Goal: Find specific page/section: Find specific page/section

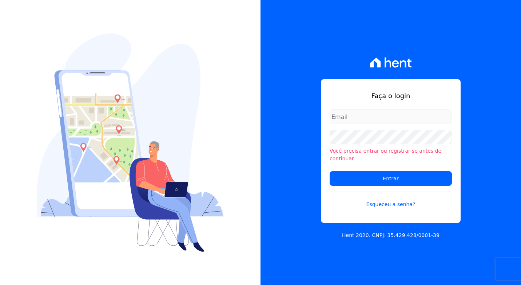
drag, startPoint x: 0, startPoint y: 0, endPoint x: 377, endPoint y: 116, distance: 394.4
click at [377, 116] on input "email" at bounding box center [391, 117] width 122 height 15
type input "[EMAIL_ADDRESS][PERSON_NAME][DOMAIN_NAME]"
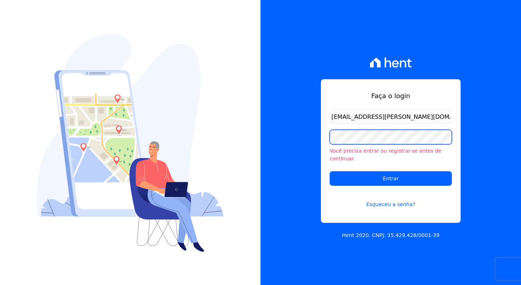
click at [330, 171] on input "Entrar" at bounding box center [391, 178] width 122 height 15
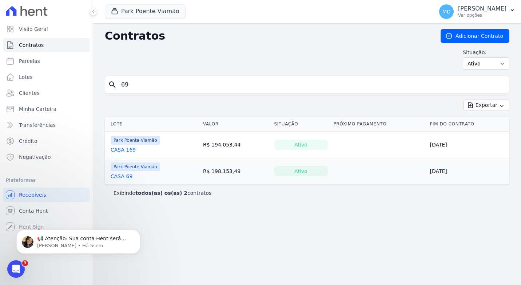
drag, startPoint x: 144, startPoint y: 76, endPoint x: 143, endPoint y: 82, distance: 6.1
click at [143, 82] on div "search 69" at bounding box center [307, 85] width 405 height 18
drag, startPoint x: 143, startPoint y: 82, endPoint x: 85, endPoint y: 81, distance: 57.5
click at [85, 81] on div "Visão Geral Contratos [GEOGRAPHIC_DATA] Lotes Clientes Minha Carteira Transferê…" at bounding box center [260, 142] width 521 height 285
type input "1996"
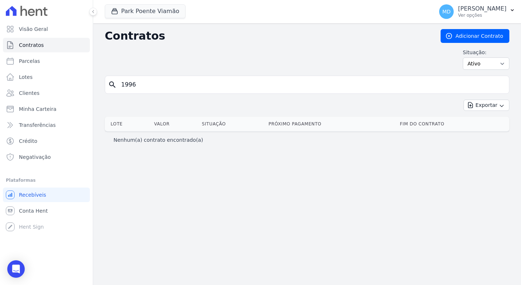
drag, startPoint x: 155, startPoint y: 84, endPoint x: 95, endPoint y: 79, distance: 59.9
click at [97, 80] on div "Contratos Adicionar Contrato Situação: Ativo Todos Pausado Distratado Rascunho …" at bounding box center [307, 154] width 428 height 262
type input "212"
click at [146, 82] on input "212" at bounding box center [311, 85] width 389 height 15
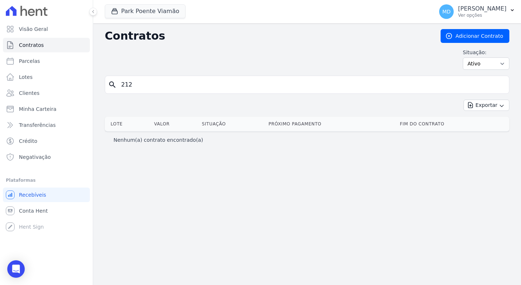
click at [143, 83] on input "212" at bounding box center [311, 85] width 389 height 15
click at [44, 48] on link "Contratos" at bounding box center [46, 45] width 87 height 15
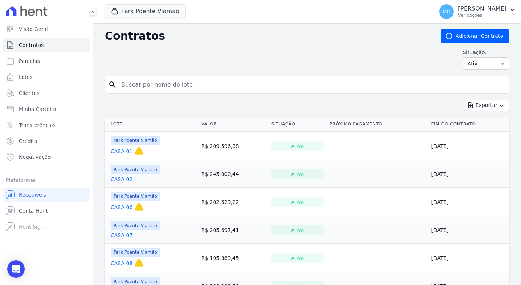
drag, startPoint x: 140, startPoint y: 105, endPoint x: 147, endPoint y: 89, distance: 17.3
click at [147, 89] on input "search" at bounding box center [311, 85] width 389 height 15
type input "212"
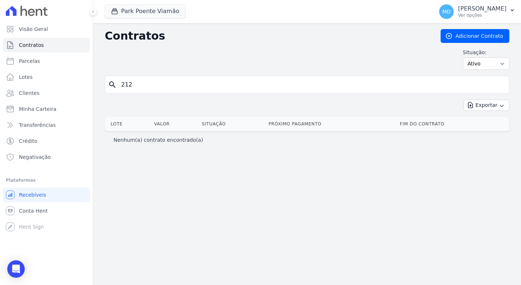
click at [155, 88] on input "212" at bounding box center [311, 85] width 389 height 15
click at [111, 84] on icon "search" at bounding box center [112, 84] width 9 height 9
click at [132, 87] on input "212" at bounding box center [311, 85] width 389 height 15
type input "212"
click at [163, 86] on input "212" at bounding box center [311, 85] width 389 height 15
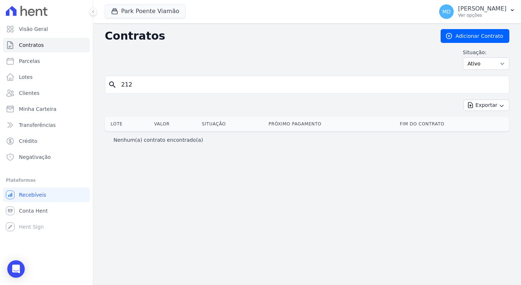
click at [113, 84] on icon "search" at bounding box center [112, 84] width 9 height 9
drag, startPoint x: 194, startPoint y: 85, endPoint x: 20, endPoint y: 74, distance: 174.4
click at [20, 74] on div "Visão Geral Contratos [GEOGRAPHIC_DATA] Lotes Clientes Minha Carteira Transferê…" at bounding box center [260, 142] width 521 height 285
drag, startPoint x: 20, startPoint y: 74, endPoint x: 23, endPoint y: 71, distance: 3.9
click at [20, 74] on span "Lotes" at bounding box center [26, 77] width 14 height 7
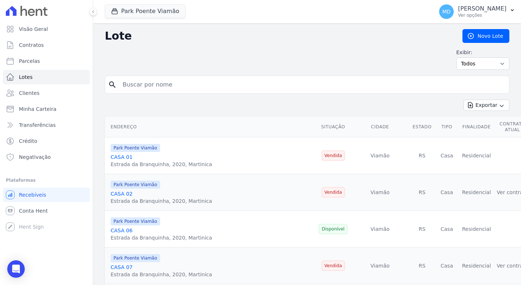
click at [147, 85] on input "search" at bounding box center [312, 85] width 388 height 15
type input "212"
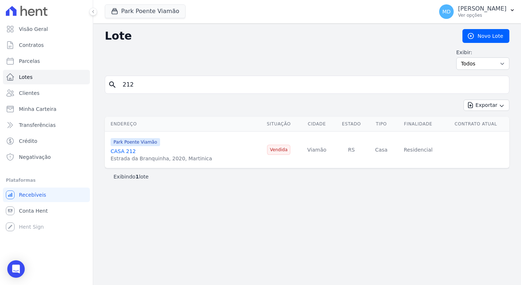
click at [124, 155] on div "CASA 212" at bounding box center [162, 151] width 102 height 7
click at [125, 151] on link "CASA 212" at bounding box center [123, 152] width 25 height 6
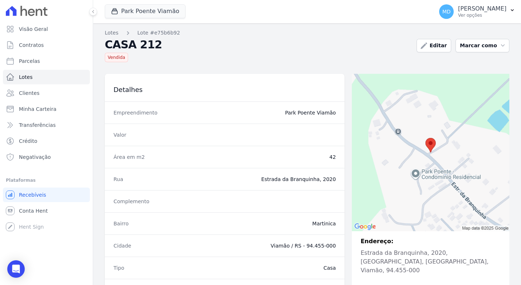
click at [97, 11] on div "Park Poente Viamão Apice Incorporadora - Inco Park Poente - Juros de obra Park …" at bounding box center [307, 11] width 428 height 23
click at [94, 11] on icon at bounding box center [93, 11] width 4 height 4
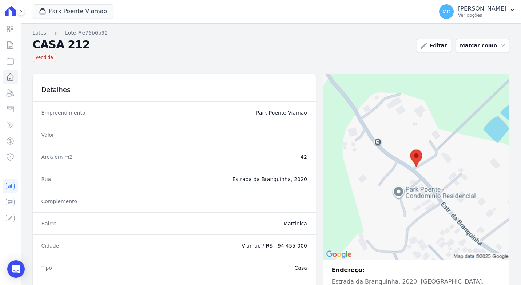
click at [23, 12] on button at bounding box center [21, 12] width 8 height 8
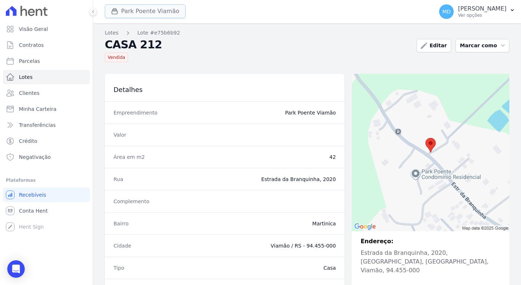
click at [135, 12] on button "Park Poente Viamão" at bounding box center [145, 11] width 81 height 14
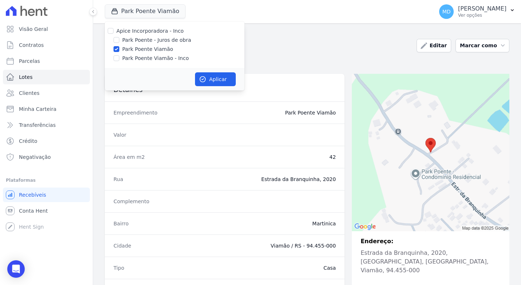
click at [256, 27] on div "Lotes Lote #e75b6b92 CASA 212 [GEOGRAPHIC_DATA] Editar Marcar como Disponível […" at bounding box center [307, 208] width 428 height 370
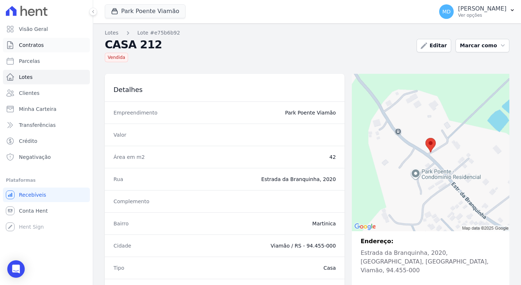
click at [46, 45] on link "Contratos" at bounding box center [46, 45] width 87 height 15
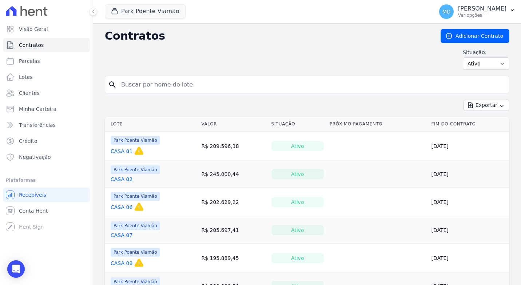
click at [150, 87] on input "search" at bounding box center [311, 85] width 389 height 15
type input "212"
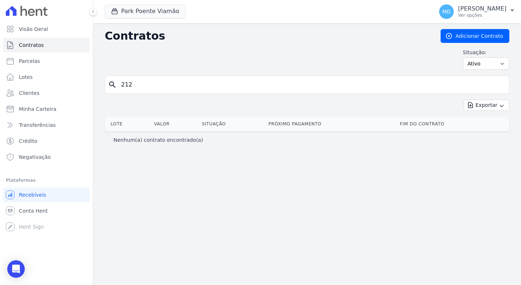
click at [138, 85] on input "212" at bounding box center [311, 85] width 389 height 15
drag, startPoint x: 136, startPoint y: 85, endPoint x: 105, endPoint y: 84, distance: 30.6
click at [105, 84] on div "search 212" at bounding box center [307, 85] width 405 height 18
type input "212"
click at [159, 84] on input "212" at bounding box center [311, 85] width 389 height 15
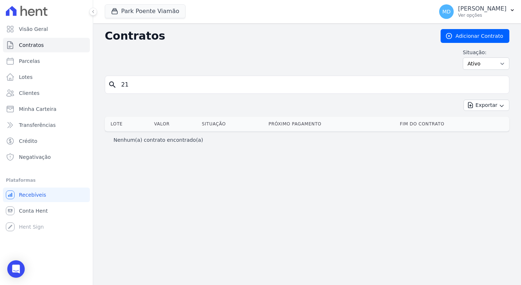
type input "2"
type input "212"
click at [146, 89] on input "212" at bounding box center [311, 85] width 389 height 15
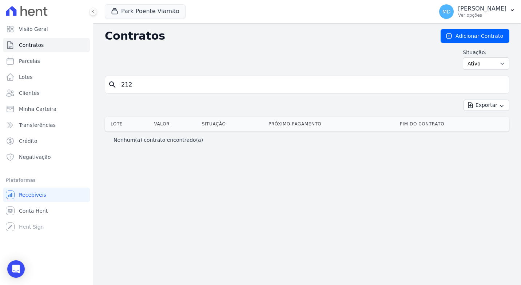
type input "1"
drag, startPoint x: 146, startPoint y: 89, endPoint x: 111, endPoint y: 86, distance: 35.8
click at [111, 86] on div "search 212" at bounding box center [307, 85] width 405 height 18
type input "212"
drag, startPoint x: 139, startPoint y: 86, endPoint x: 104, endPoint y: 87, distance: 34.6
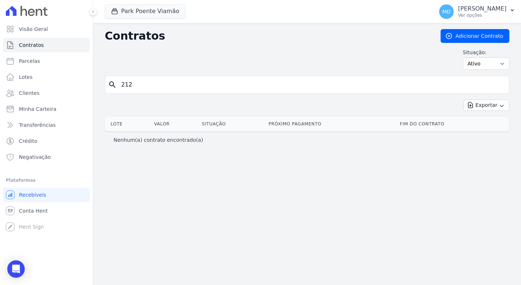
click at [104, 87] on div "Contratos Adicionar Contrato Situação: Ativo Todos Pausado Distratado Rascunho …" at bounding box center [307, 154] width 428 height 262
click at [187, 89] on input "search" at bounding box center [311, 85] width 389 height 15
click at [190, 85] on input "search" at bounding box center [311, 85] width 389 height 15
type input "212"
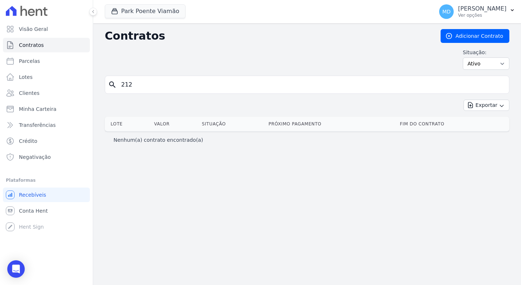
drag, startPoint x: 173, startPoint y: 85, endPoint x: 1, endPoint y: 84, distance: 171.8
click at [1, 84] on div "Visão Geral Contratos [GEOGRAPHIC_DATA] Lotes Clientes Minha Carteira Transferê…" at bounding box center [260, 142] width 521 height 285
click at [185, 90] on input "search" at bounding box center [311, 85] width 389 height 15
